Goal: Information Seeking & Learning: Learn about a topic

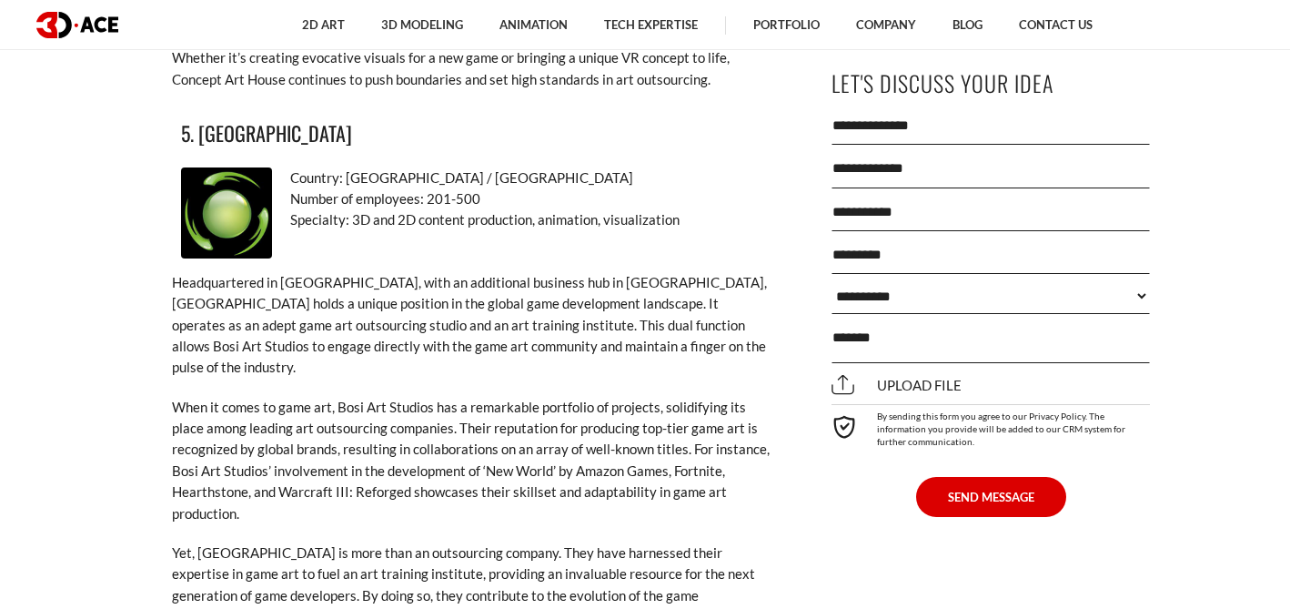
scroll to position [9157, 0]
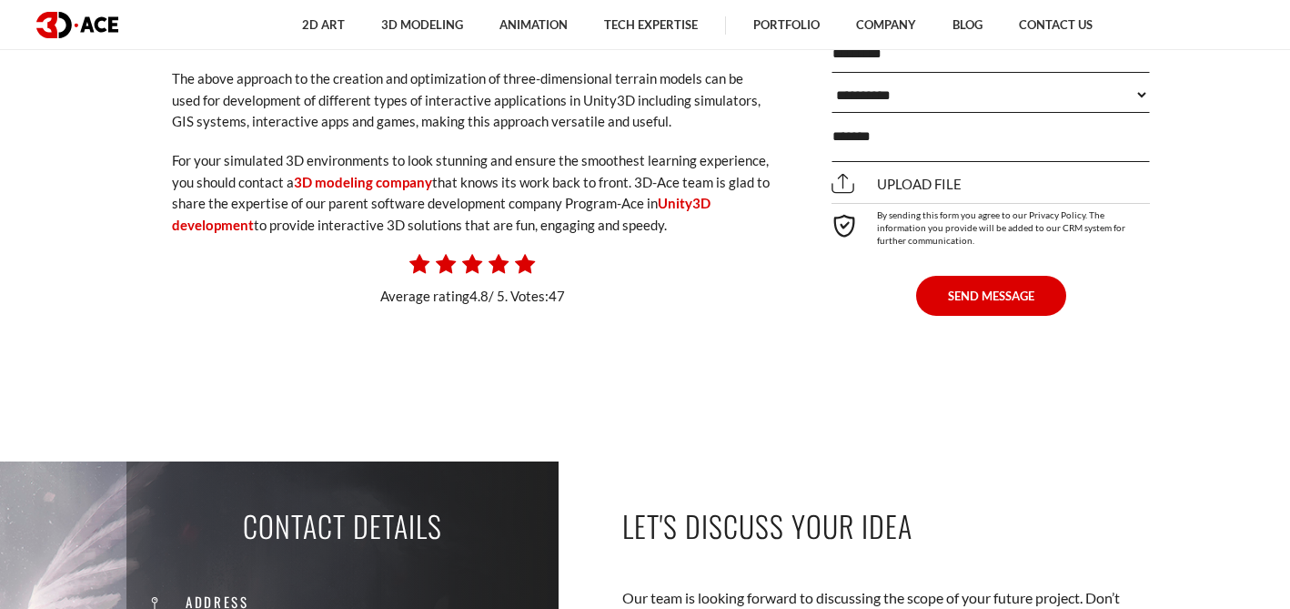
scroll to position [4988, 0]
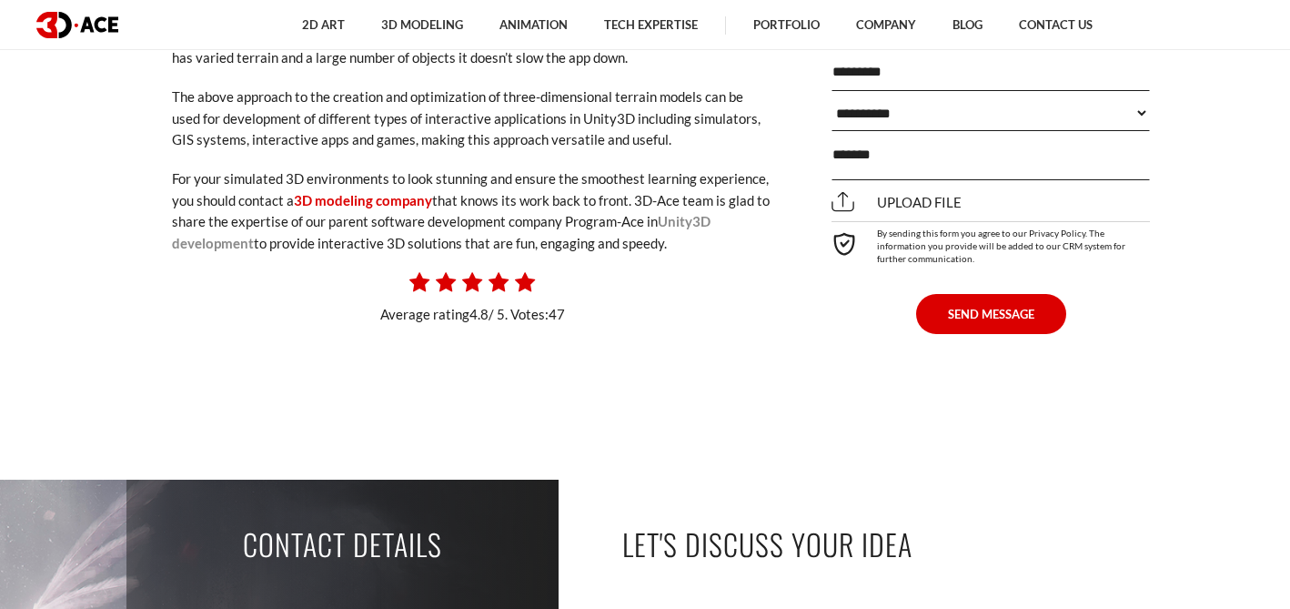
click at [692, 213] on link "Unity3D development" at bounding box center [441, 231] width 539 height 37
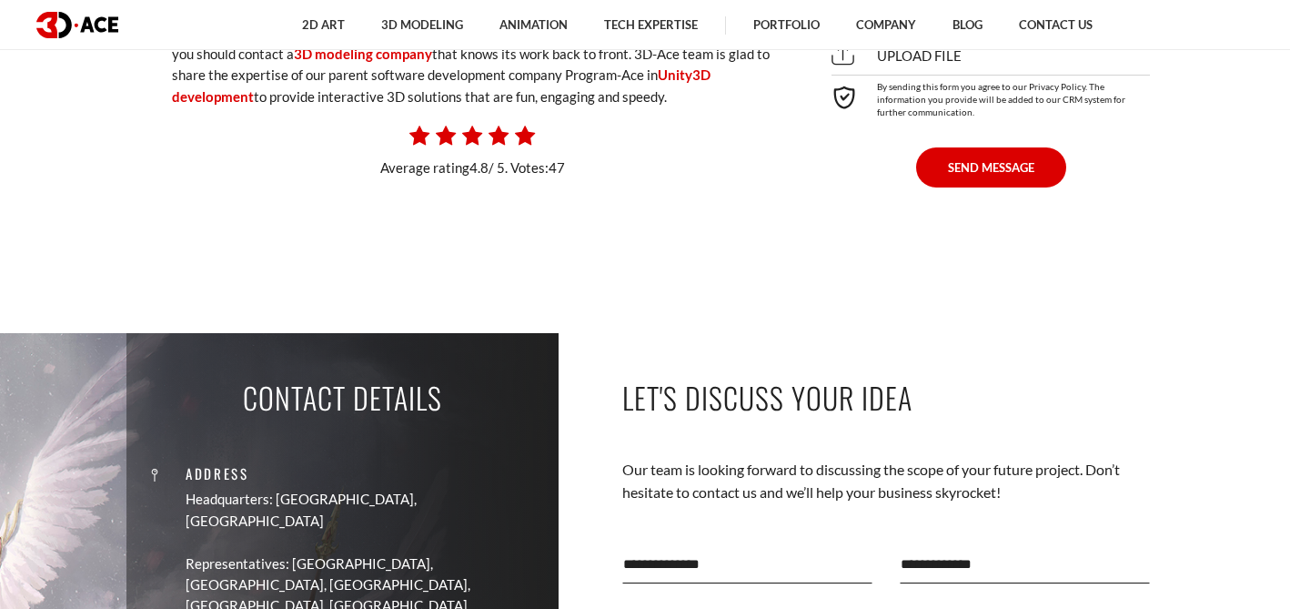
scroll to position [4992, 0]
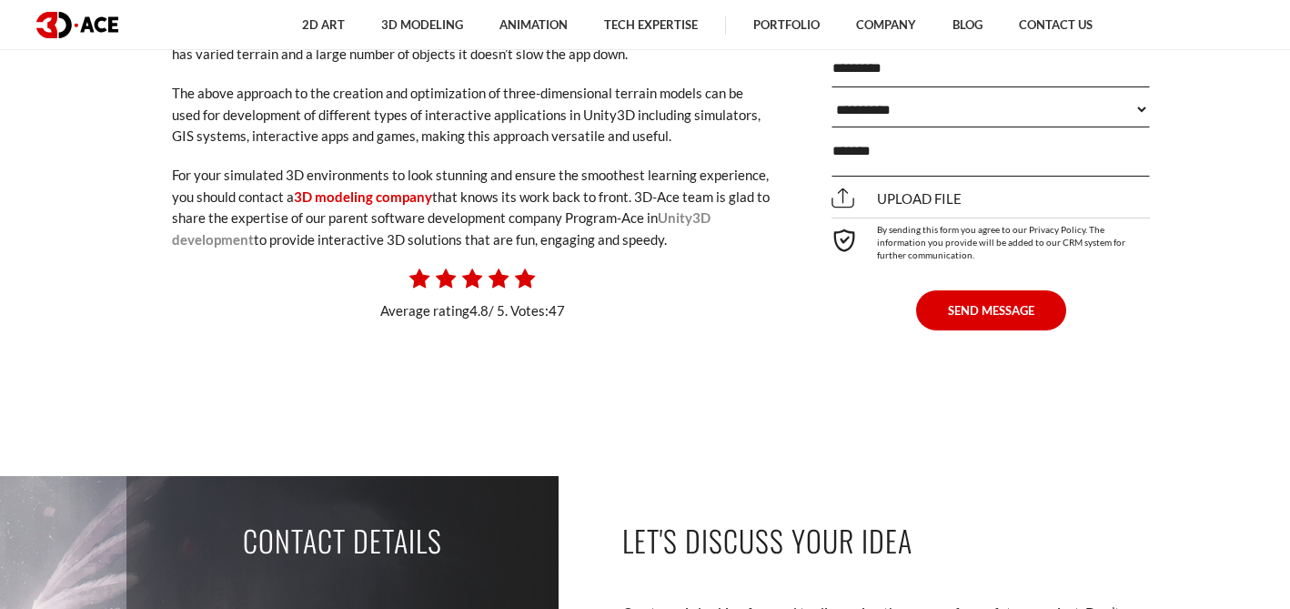
click at [693, 209] on link "Unity3D development" at bounding box center [441, 227] width 539 height 37
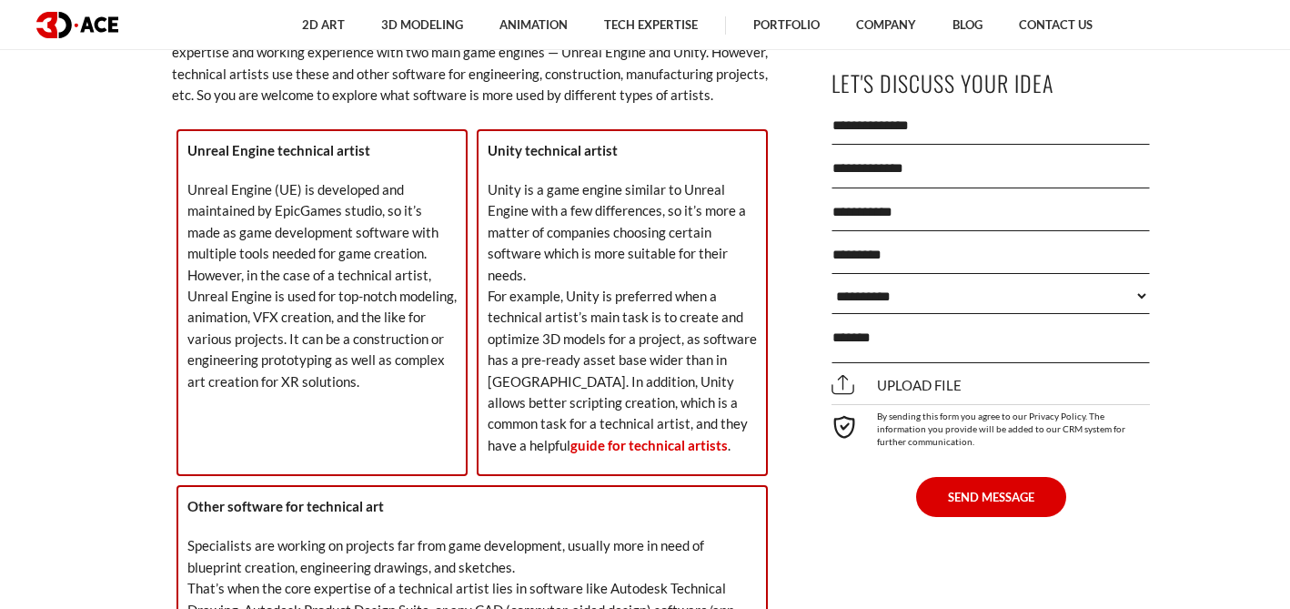
scroll to position [2742, 0]
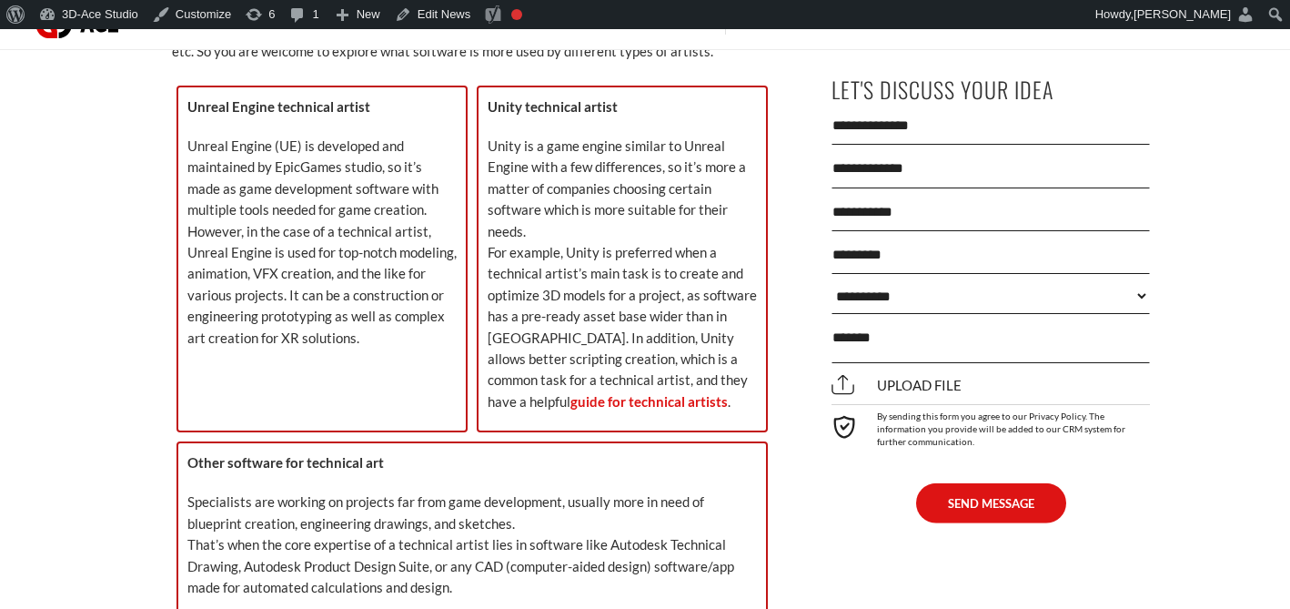
scroll to position [2769, 0]
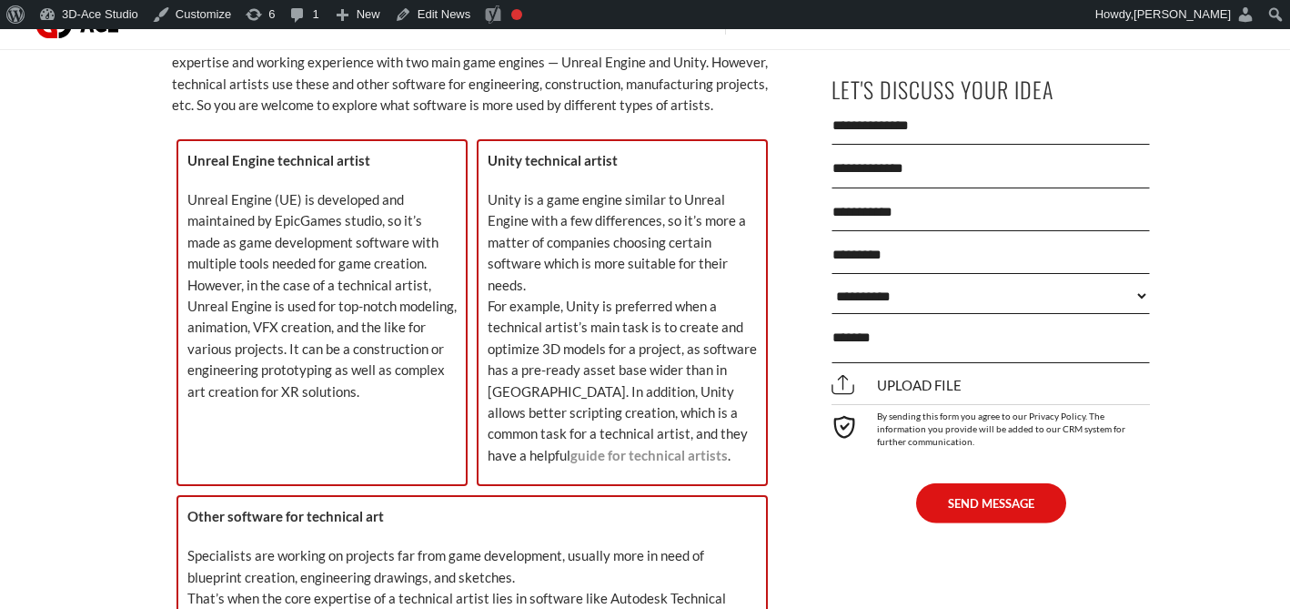
click at [728, 447] on link "guide for technical artists" at bounding box center [648, 455] width 157 height 16
click at [658, 428] on p "Unity is a game engine similar to Unreal Engine with a few differences, so it’s…" at bounding box center [622, 327] width 269 height 277
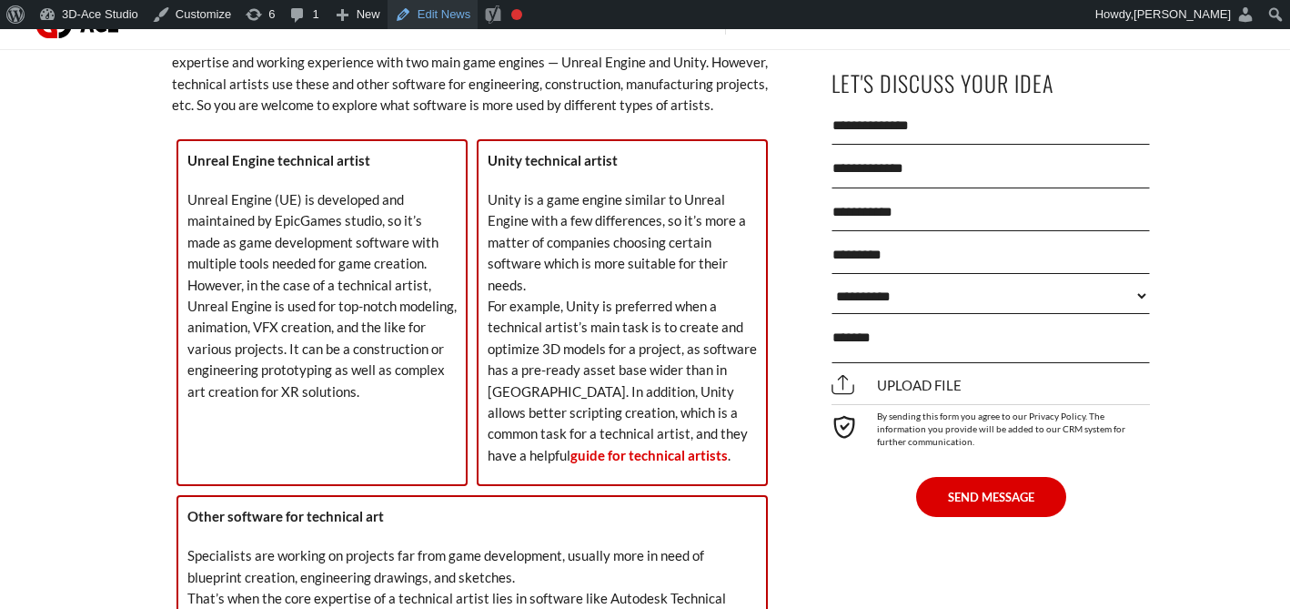
click at [446, 13] on link "Edit News" at bounding box center [433, 14] width 91 height 29
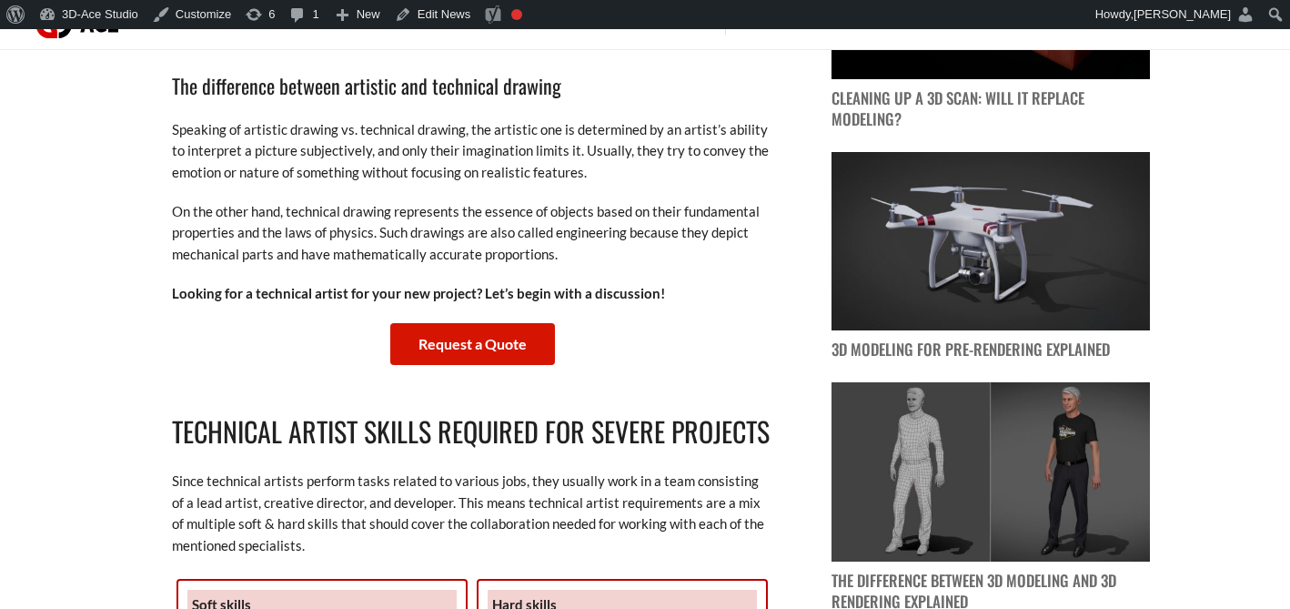
scroll to position [2821, 0]
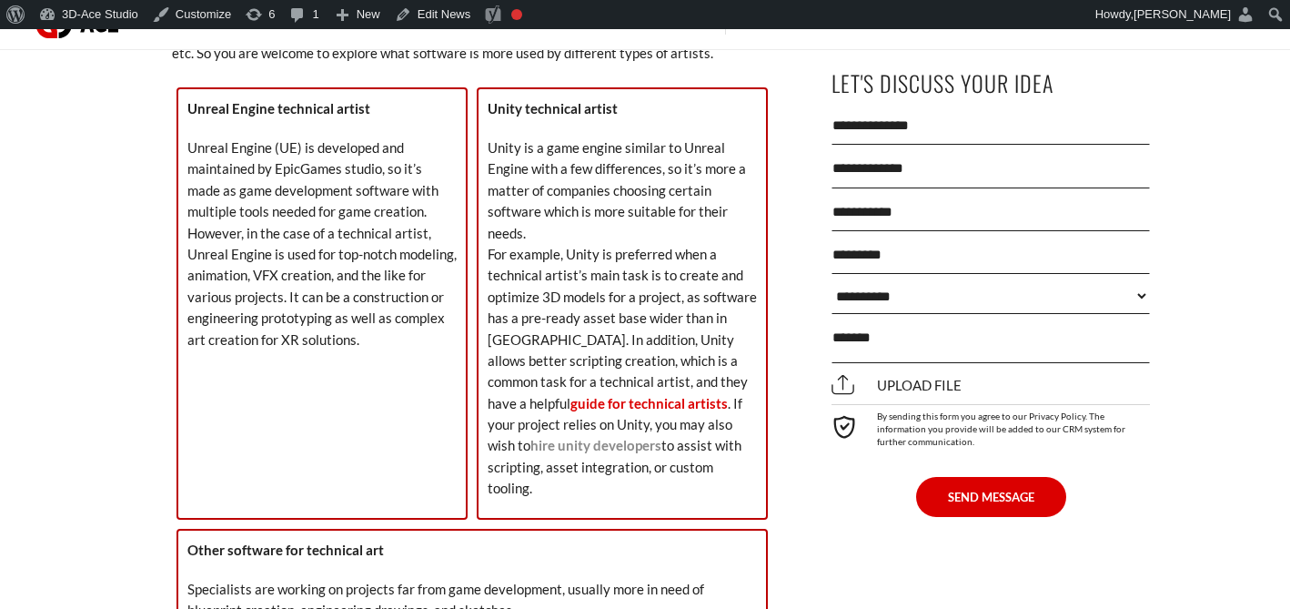
click at [661, 437] on link "hire unity developers" at bounding box center [595, 445] width 131 height 16
click at [0, 0] on div at bounding box center [0, 0] width 0 height 0
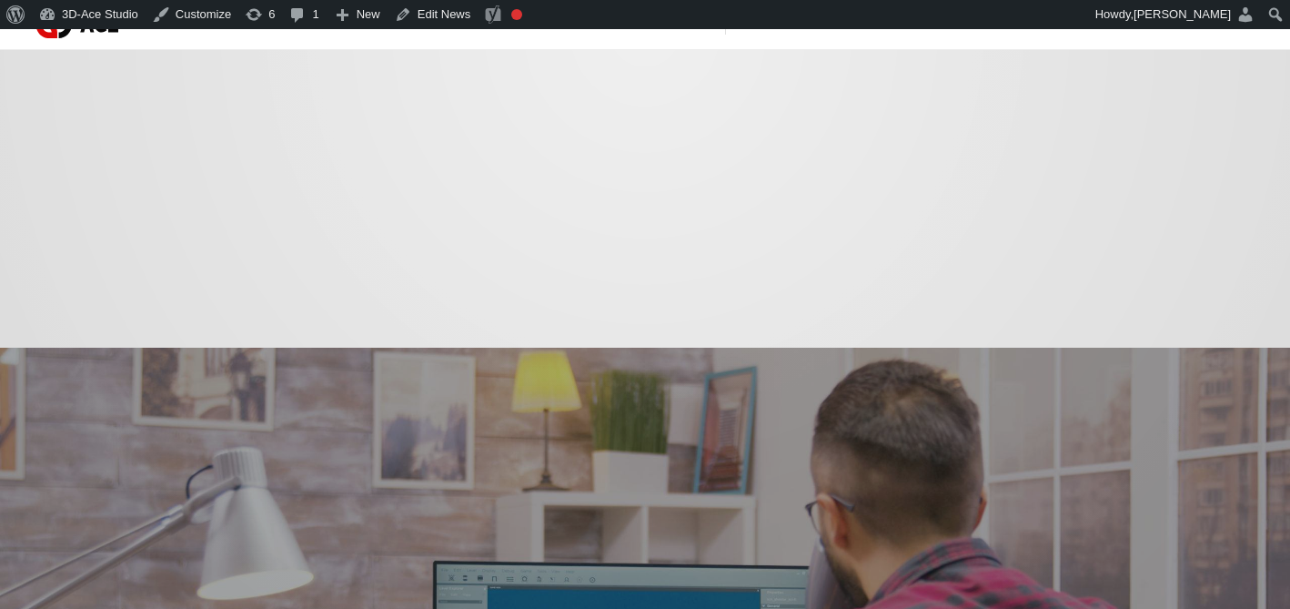
scroll to position [2842, 0]
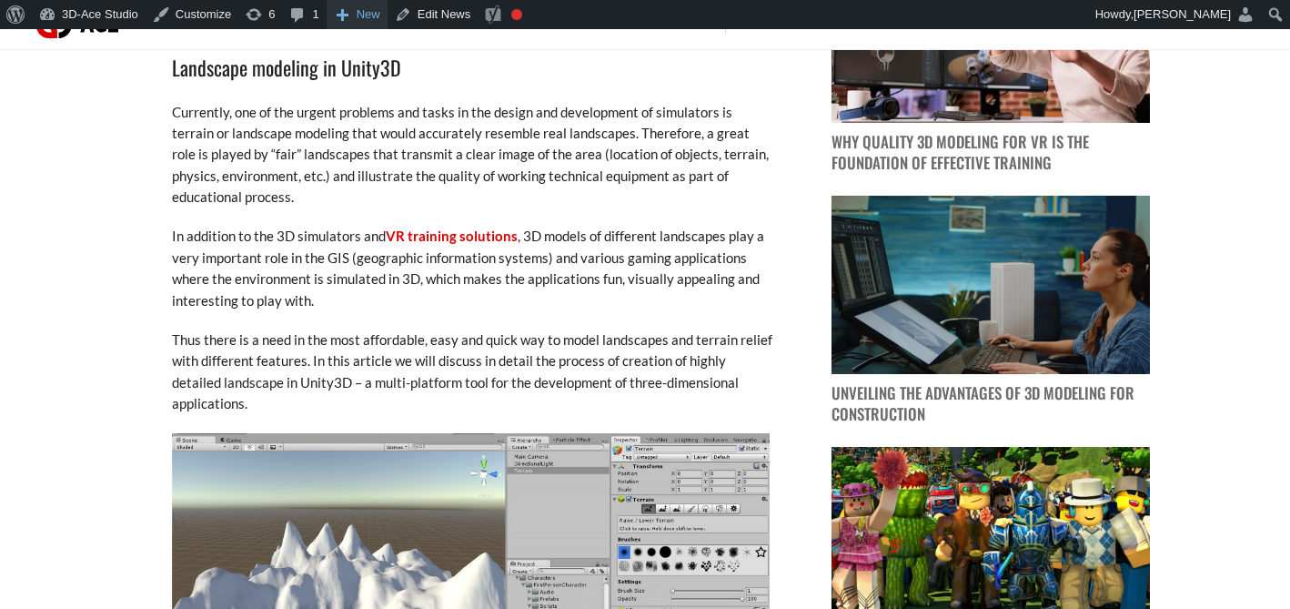
scroll to position [4775, 0]
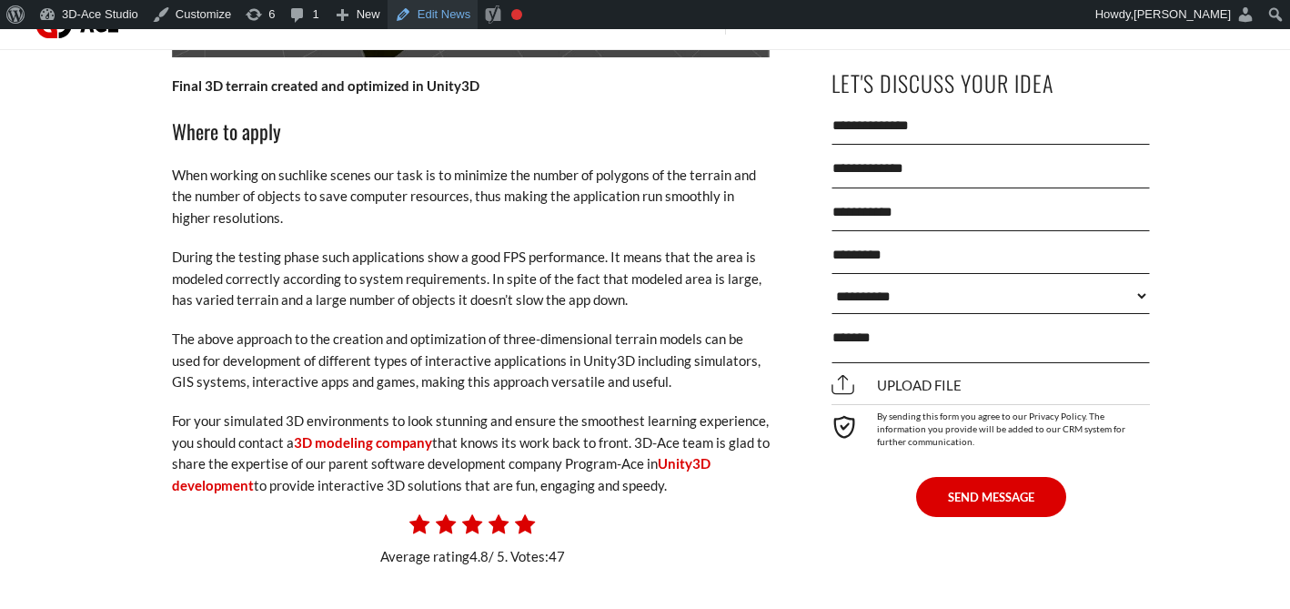
click at [460, 12] on link "Edit News" at bounding box center [433, 14] width 91 height 29
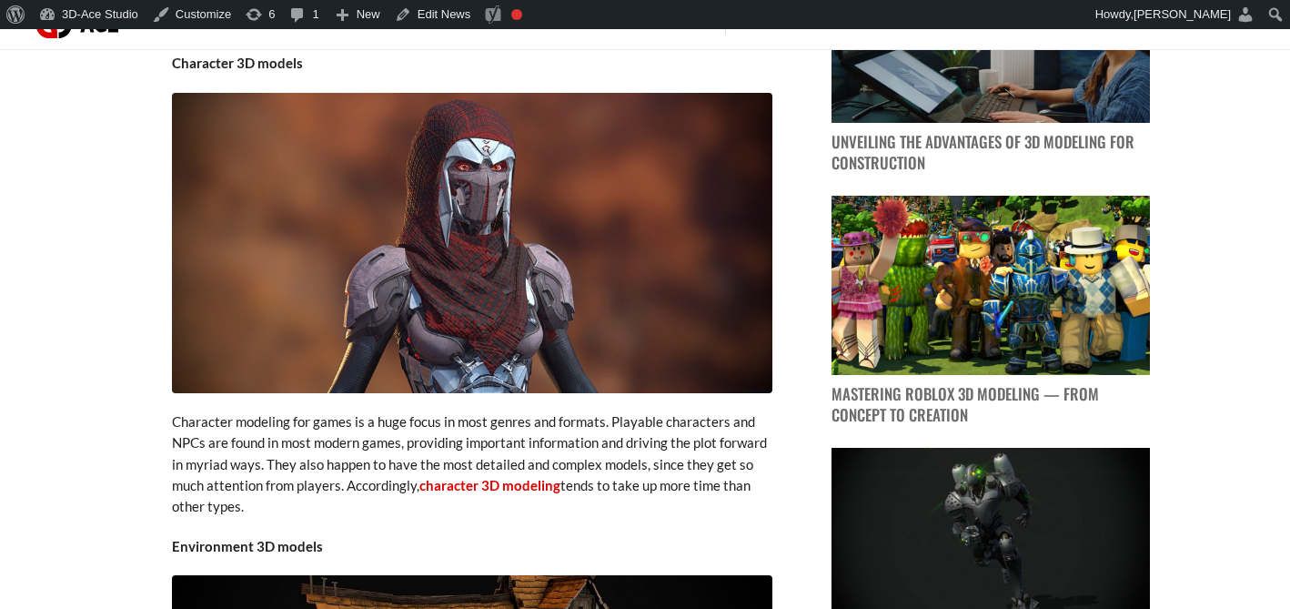
scroll to position [1119, 0]
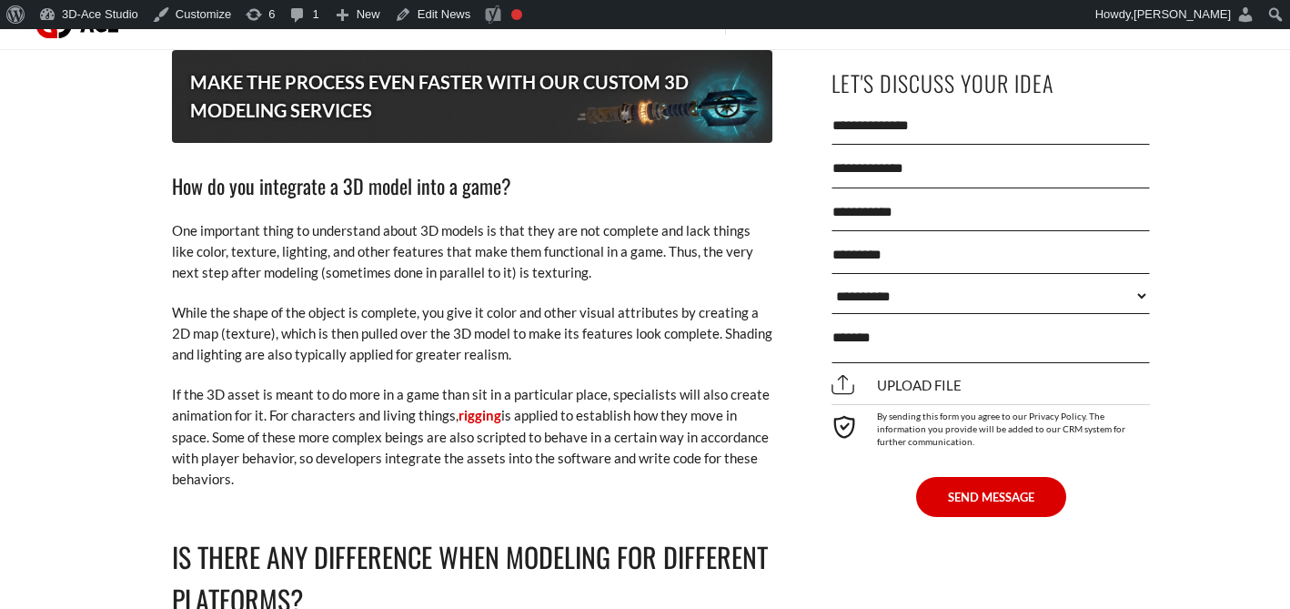
scroll to position [4569, 0]
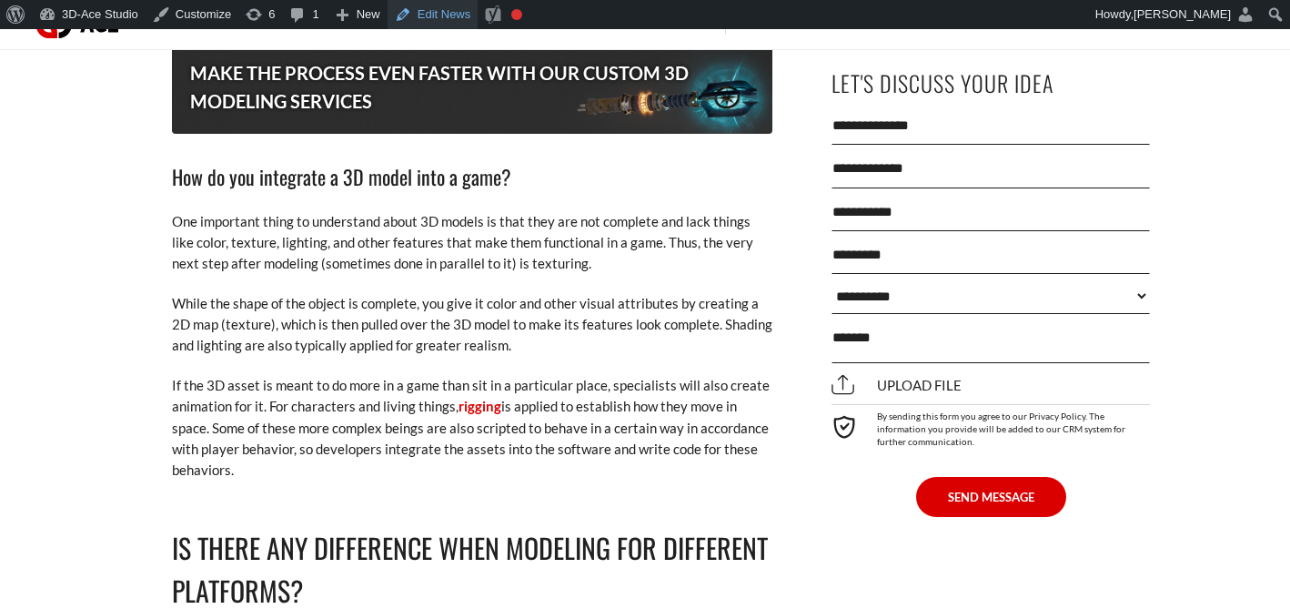
click at [442, 16] on link "Edit News" at bounding box center [433, 14] width 91 height 29
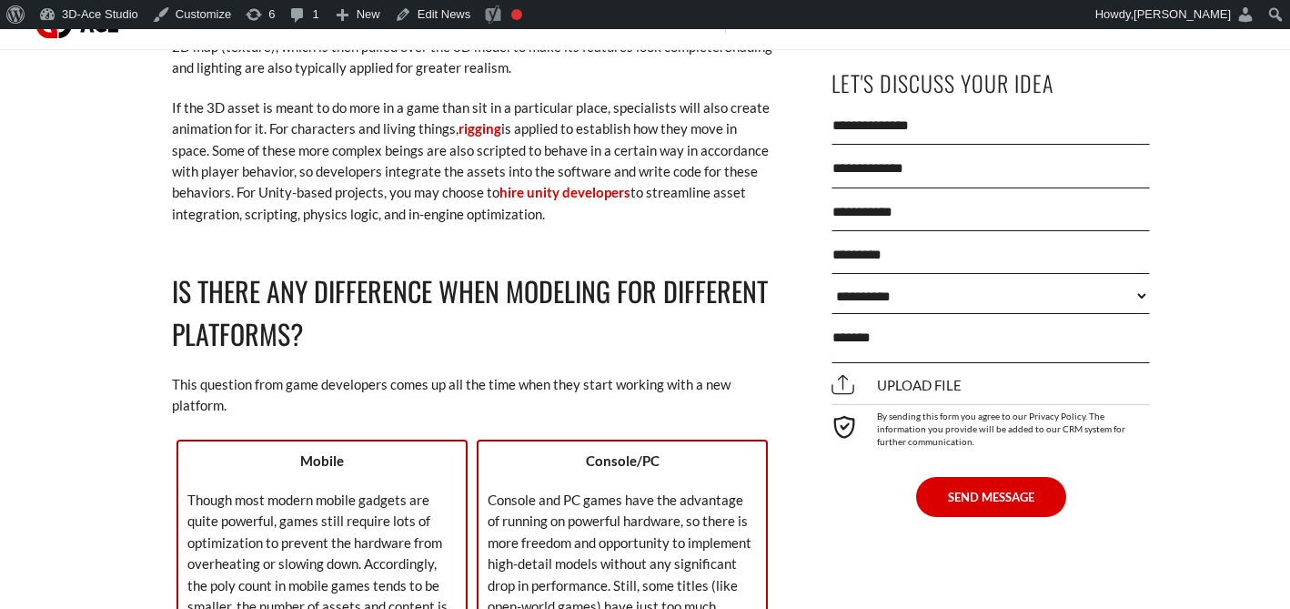
scroll to position [4848, 0]
click at [567, 183] on link "hire unity developers" at bounding box center [565, 191] width 131 height 16
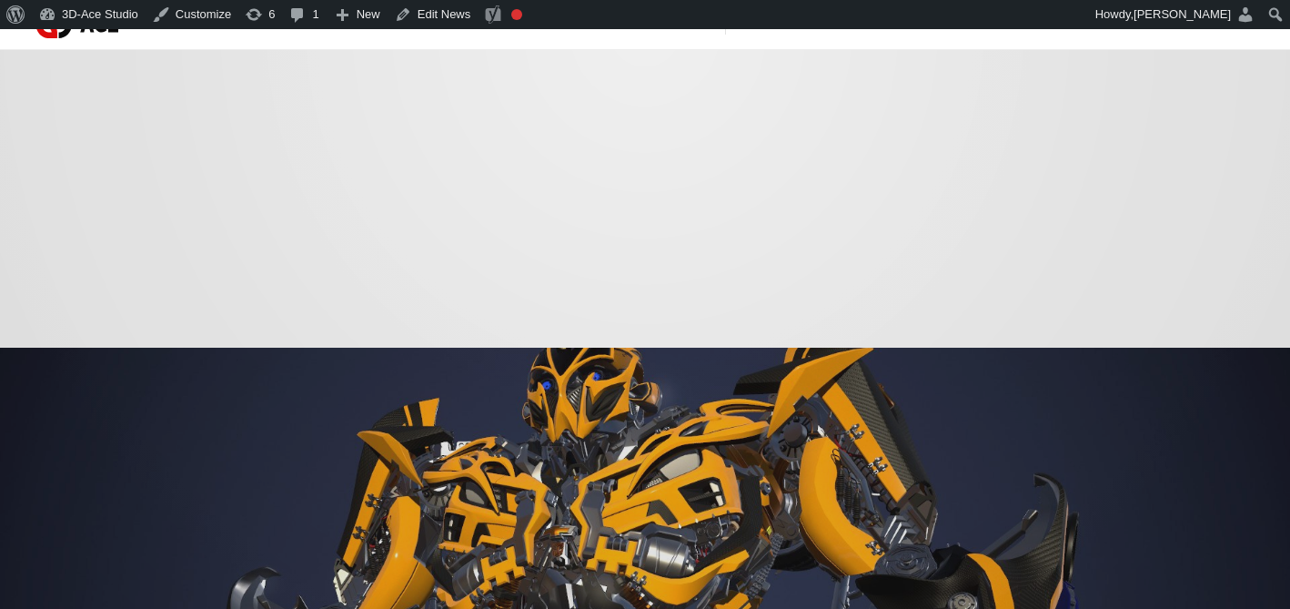
scroll to position [4845, 0]
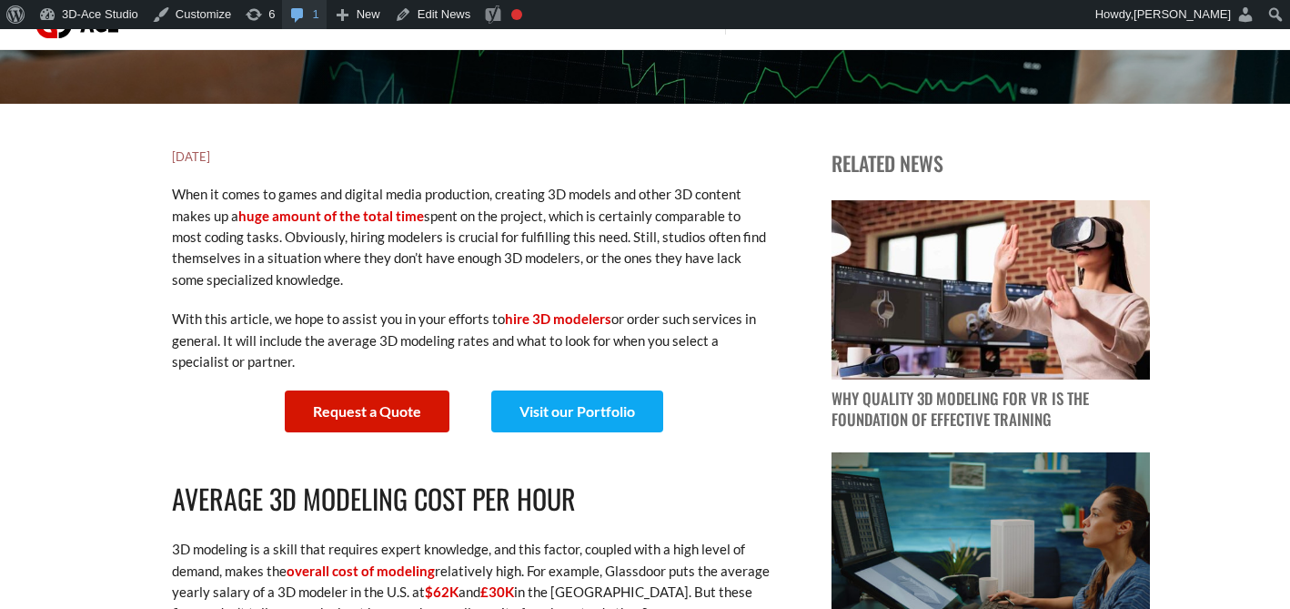
scroll to position [4200, 0]
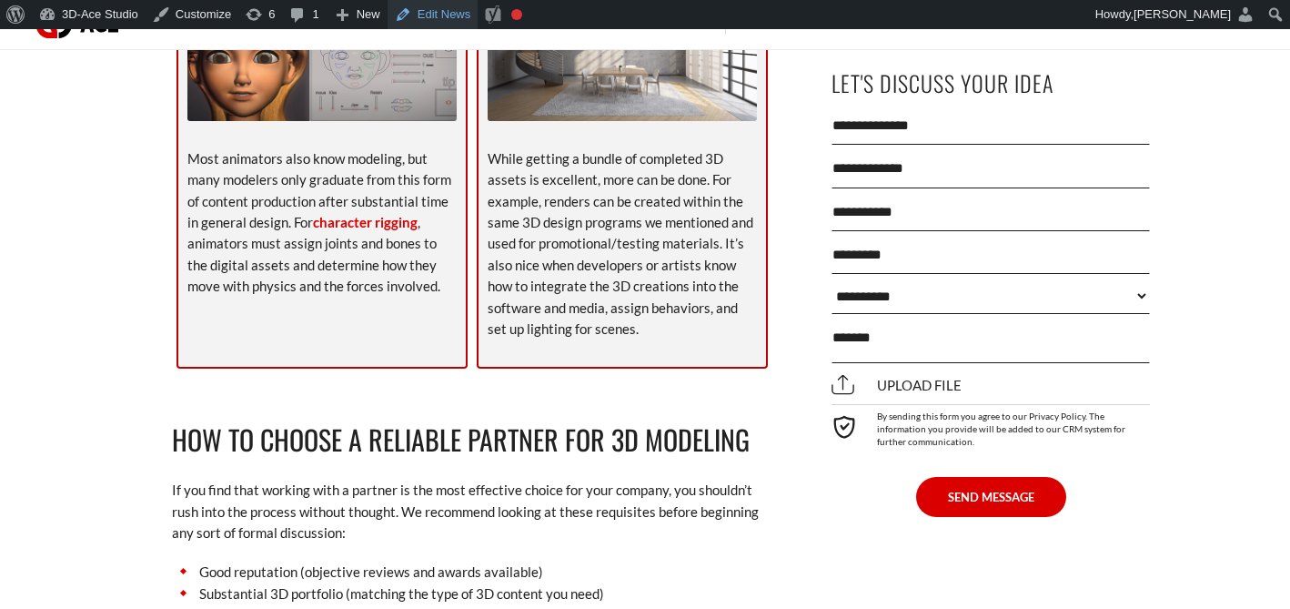
click at [469, 15] on link "Edit News" at bounding box center [433, 14] width 91 height 29
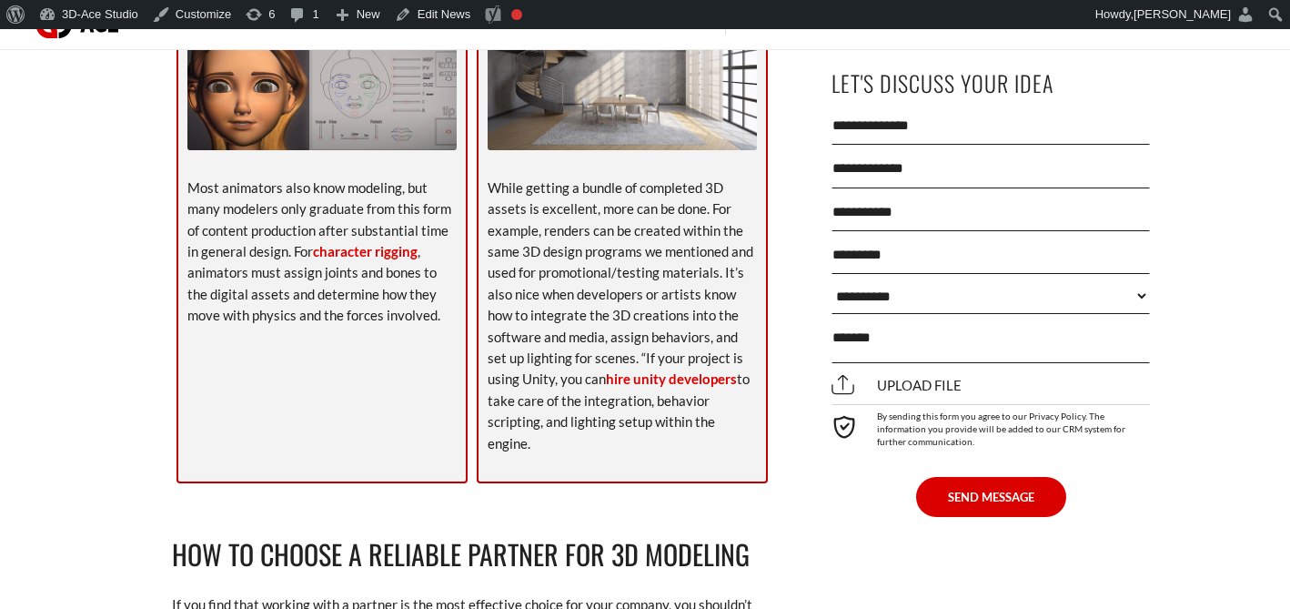
scroll to position [4177, 0]
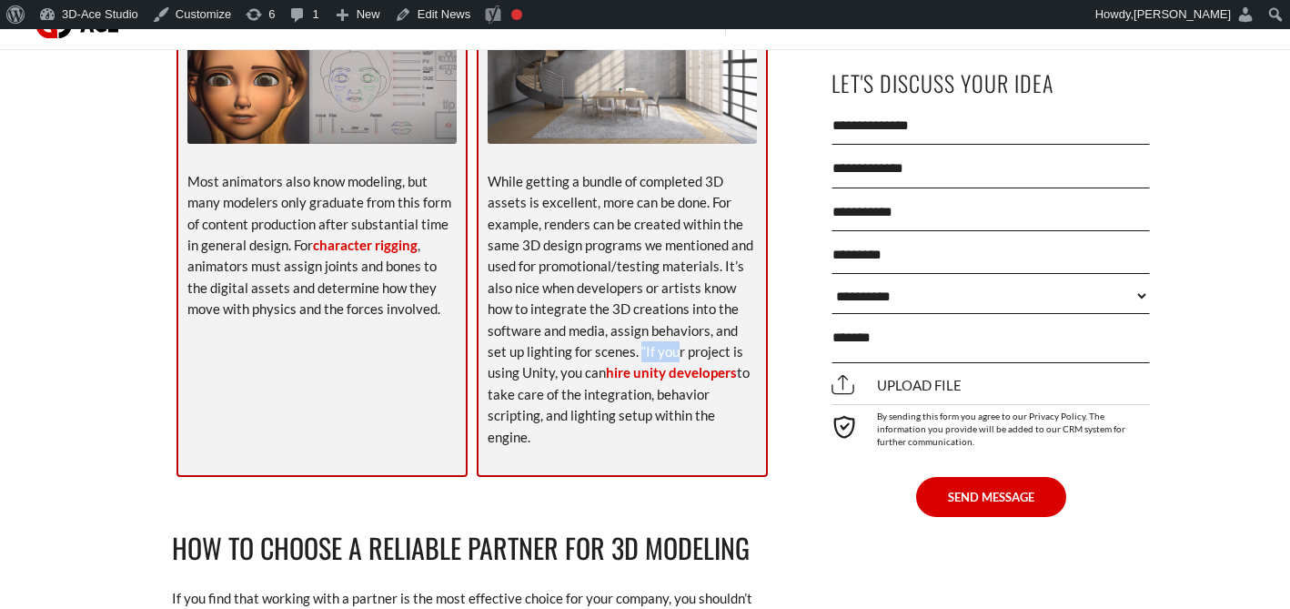
drag, startPoint x: 656, startPoint y: 353, endPoint x: 620, endPoint y: 352, distance: 36.4
click at [620, 352] on p "While getting a bundle of completed 3D assets is excellent, more can be done. F…" at bounding box center [622, 309] width 269 height 277
copy p "“If you"
click at [442, 17] on link "Edit News" at bounding box center [433, 14] width 91 height 29
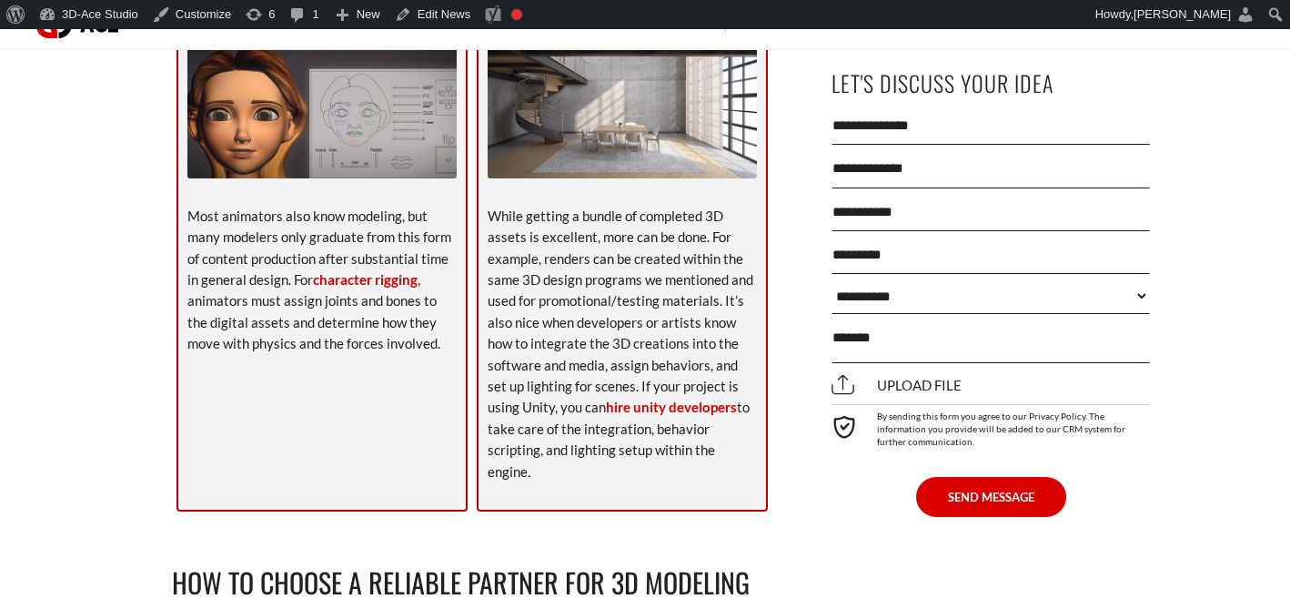
scroll to position [4184, 0]
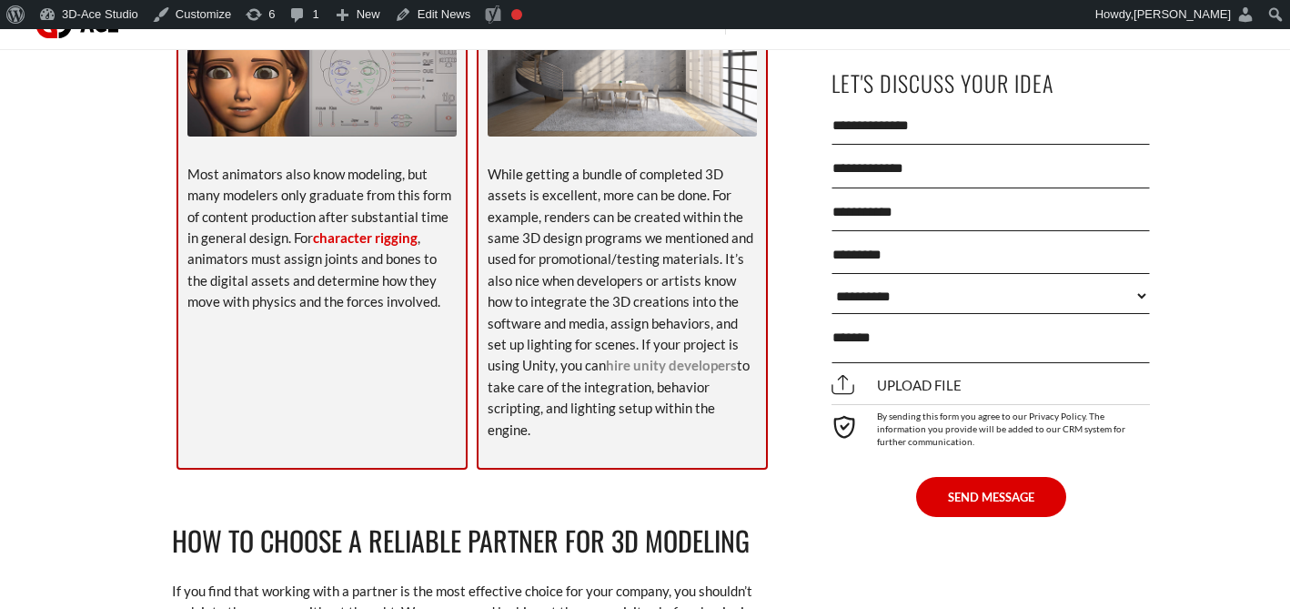
click at [626, 367] on link "hire unity developers" at bounding box center [671, 365] width 131 height 16
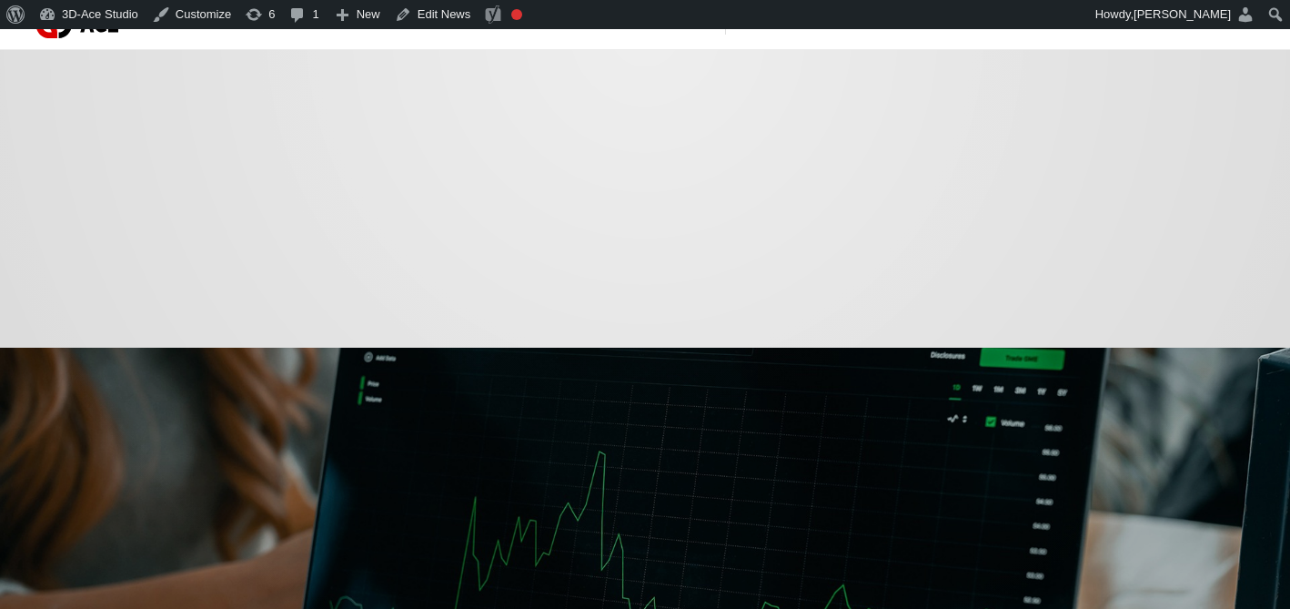
scroll to position [4314, 0]
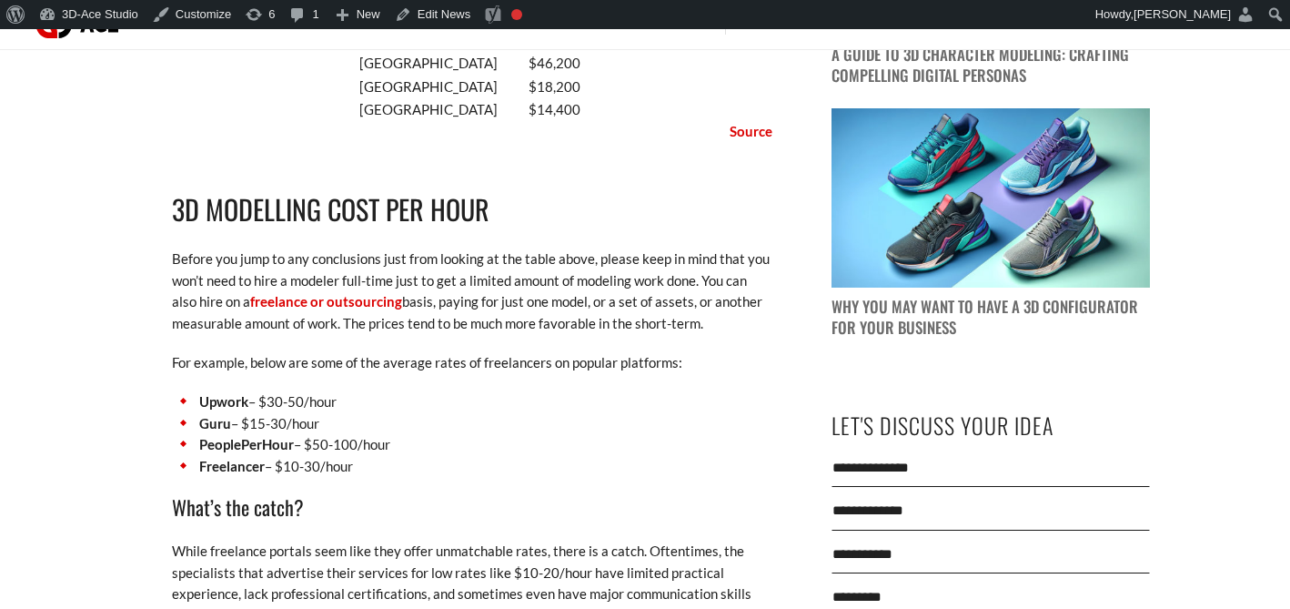
scroll to position [1635, 0]
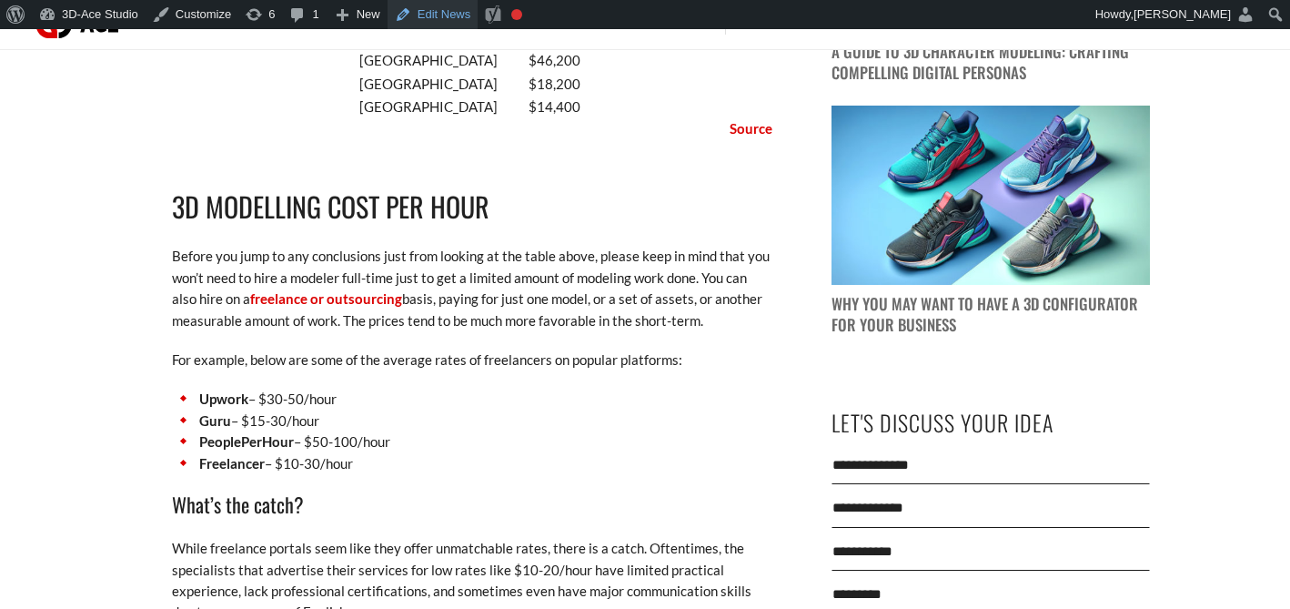
click at [437, 19] on link "Edit News" at bounding box center [433, 14] width 91 height 29
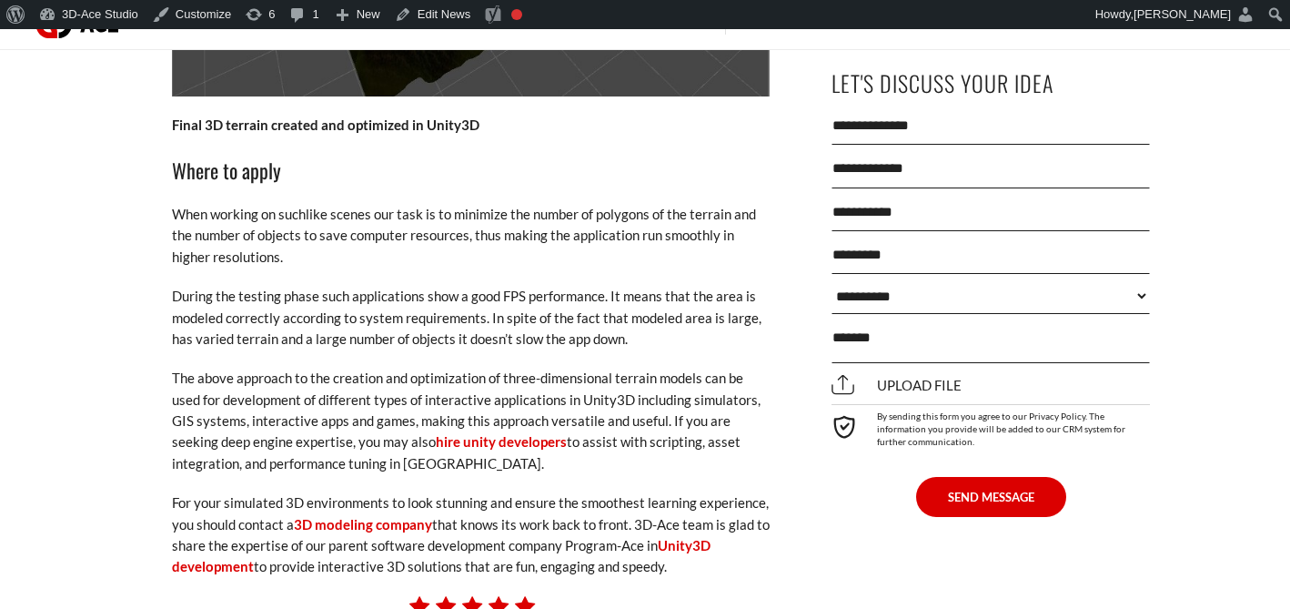
scroll to position [4729, 0]
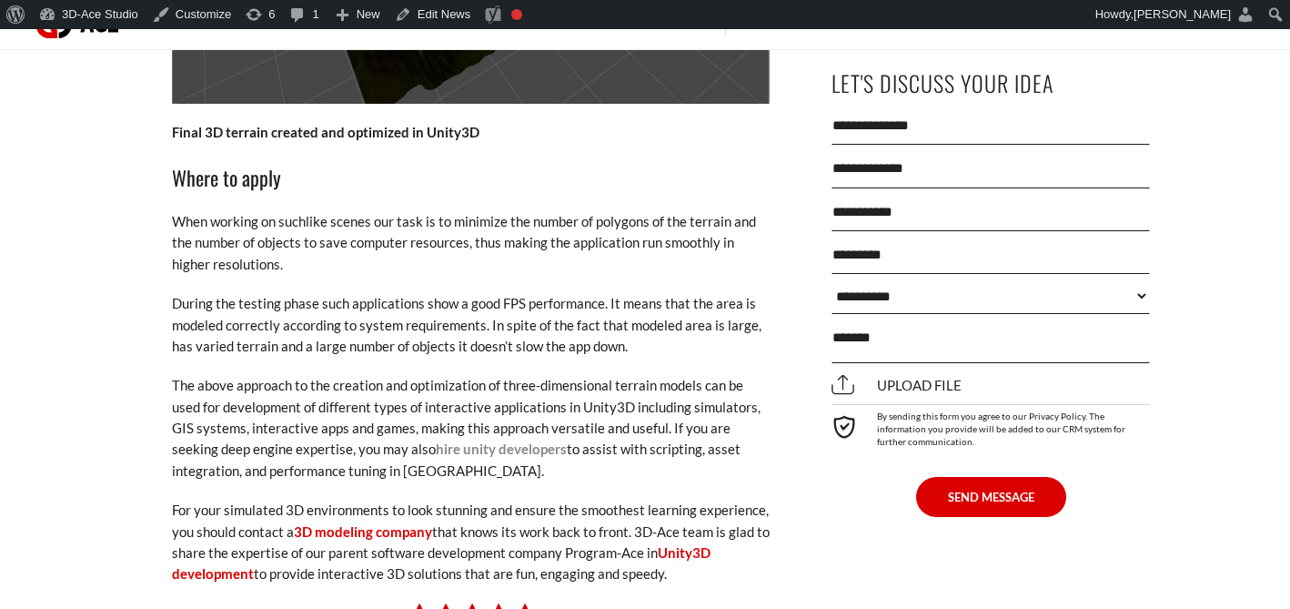
click at [436, 440] on link "hire unity developers" at bounding box center [501, 448] width 131 height 16
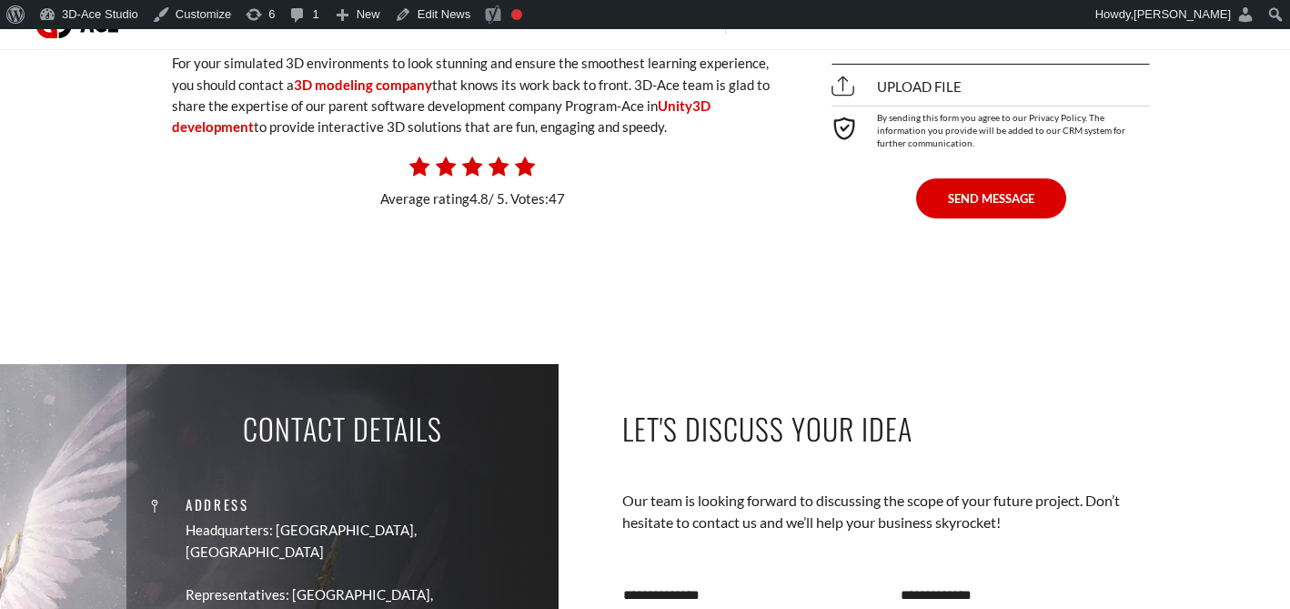
scroll to position [5175, 0]
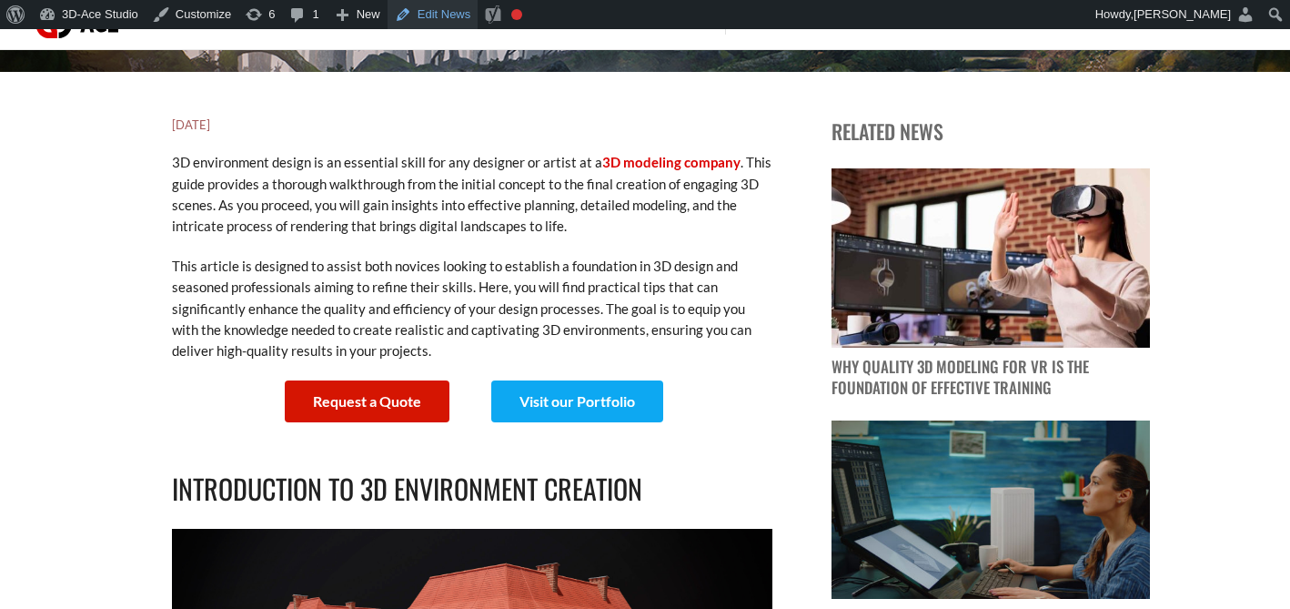
scroll to position [2084, 0]
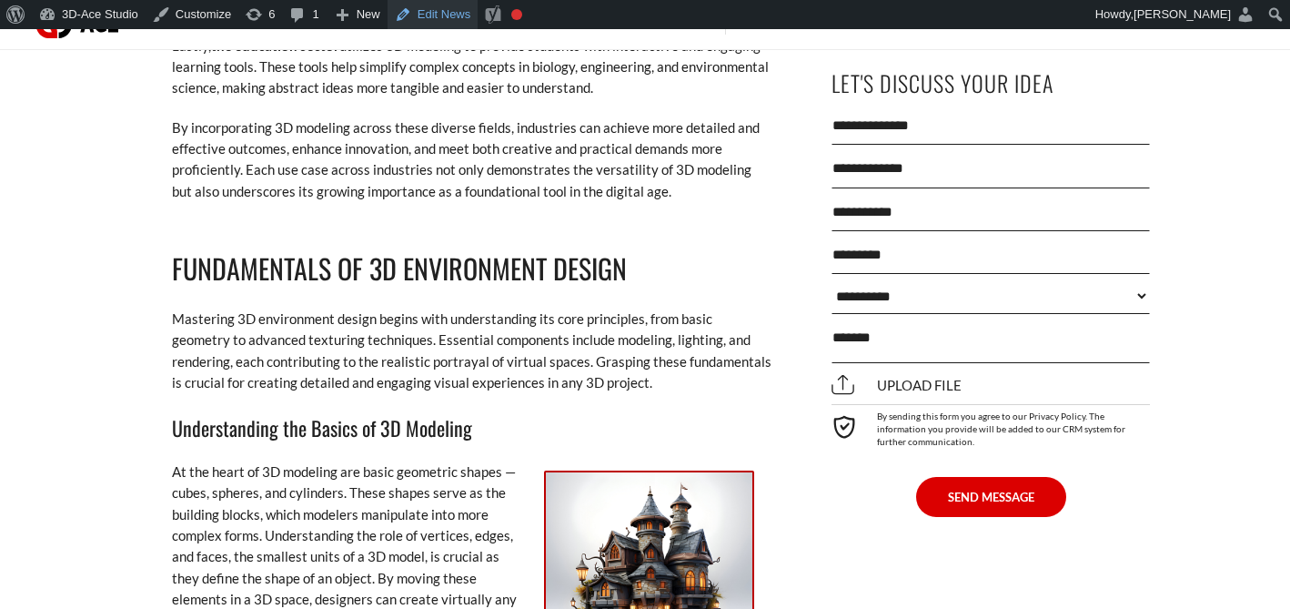
click at [455, 7] on link "Edit News" at bounding box center [433, 14] width 91 height 29
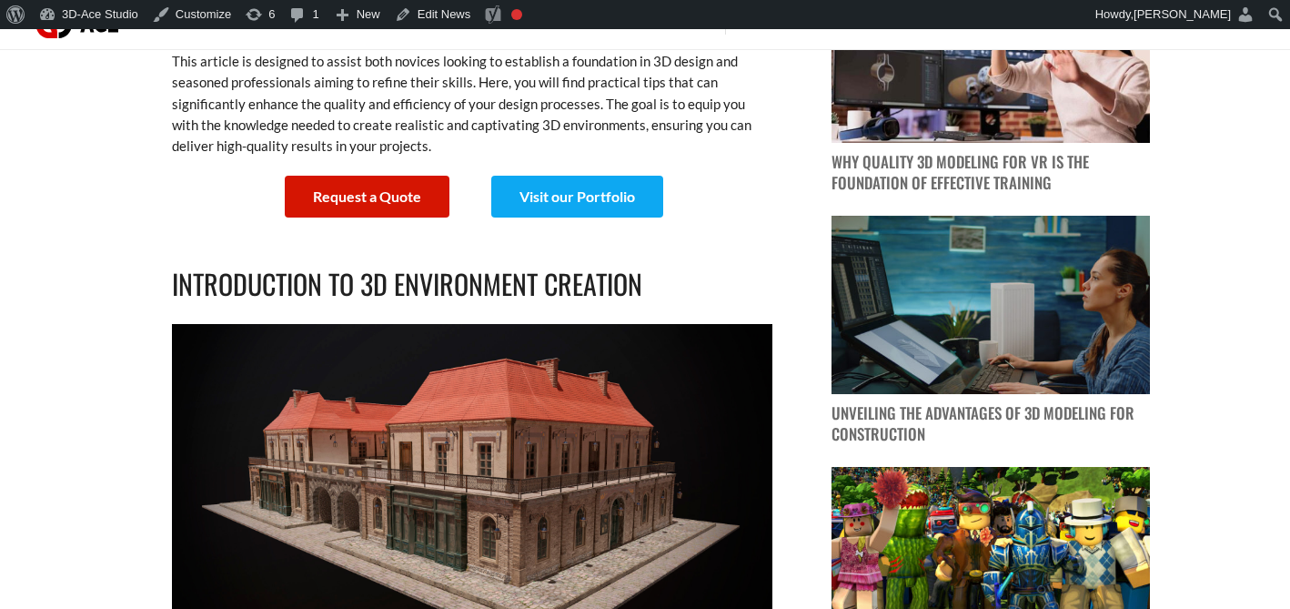
scroll to position [2095, 0]
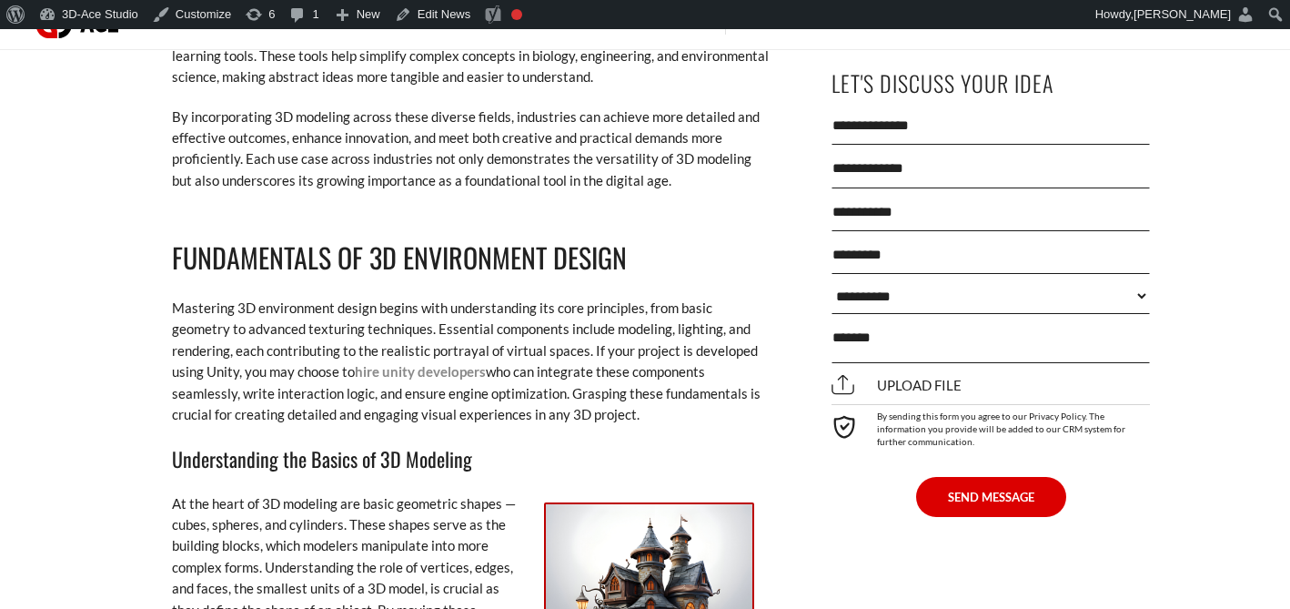
click at [355, 363] on link "hire unity developers" at bounding box center [420, 371] width 131 height 16
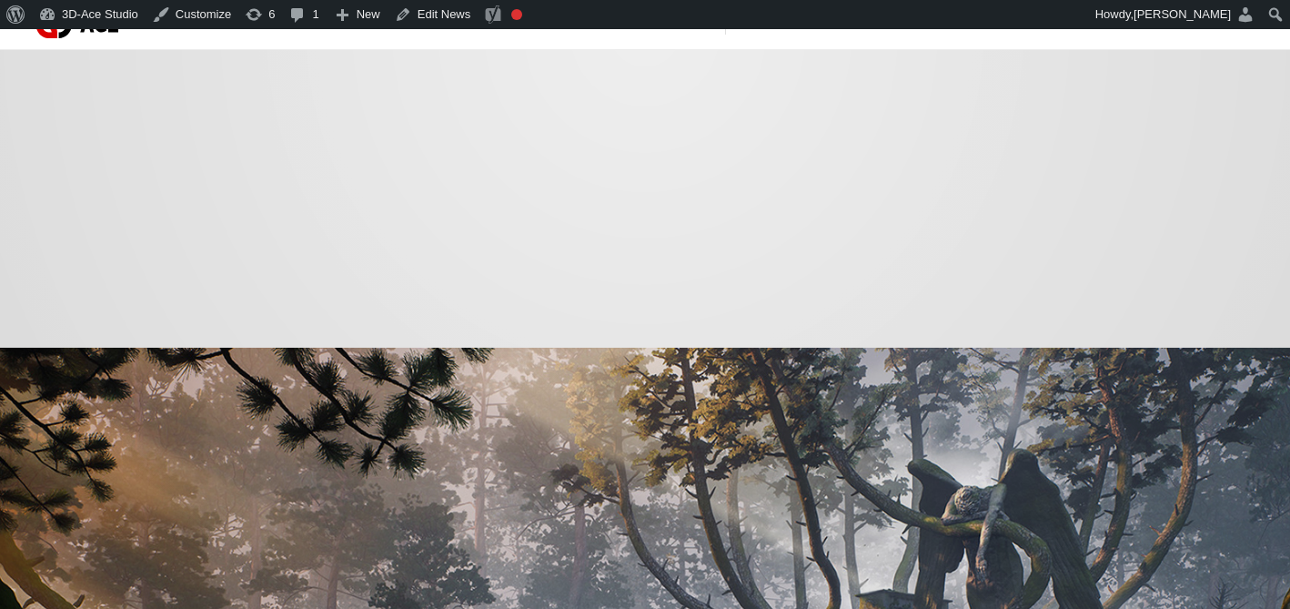
scroll to position [2137, 0]
